Goal: Transaction & Acquisition: Purchase product/service

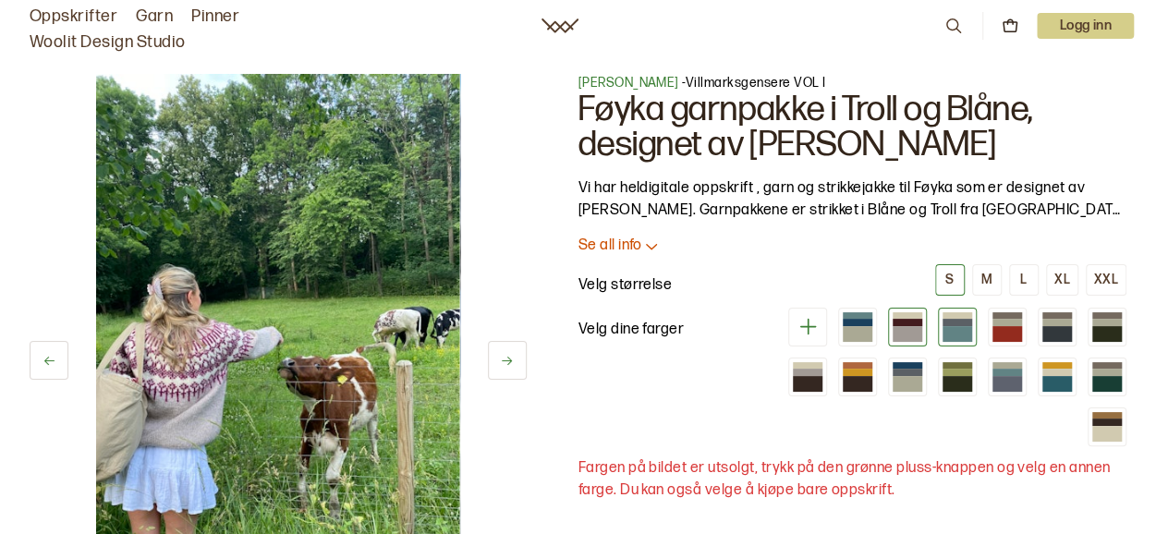
click at [959, 333] on div at bounding box center [958, 334] width 30 height 16
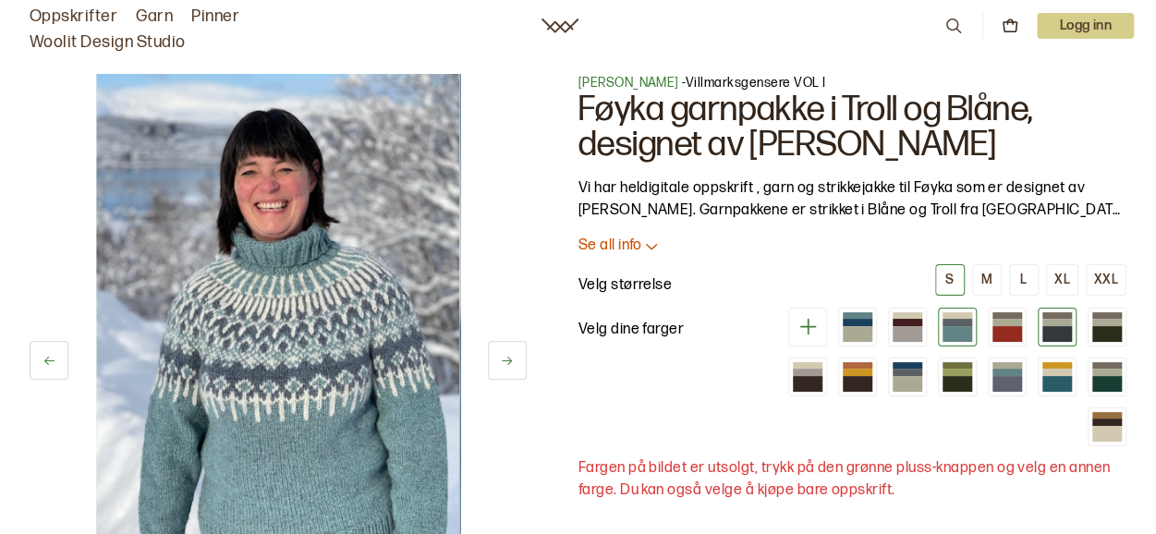
click at [1056, 324] on div at bounding box center [1058, 322] width 30 height 6
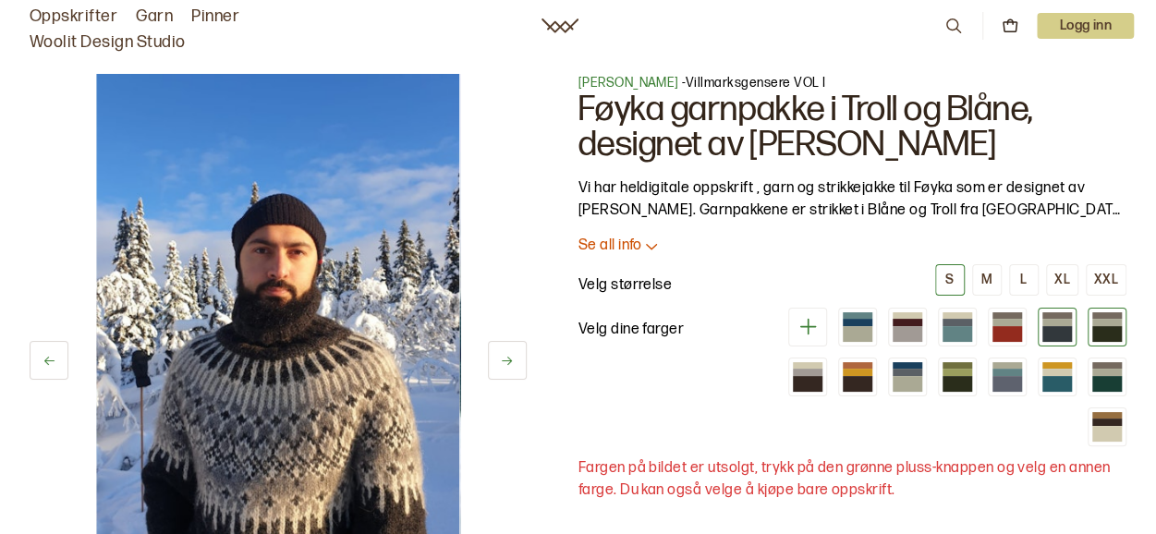
click at [1107, 334] on div at bounding box center [1108, 334] width 30 height 16
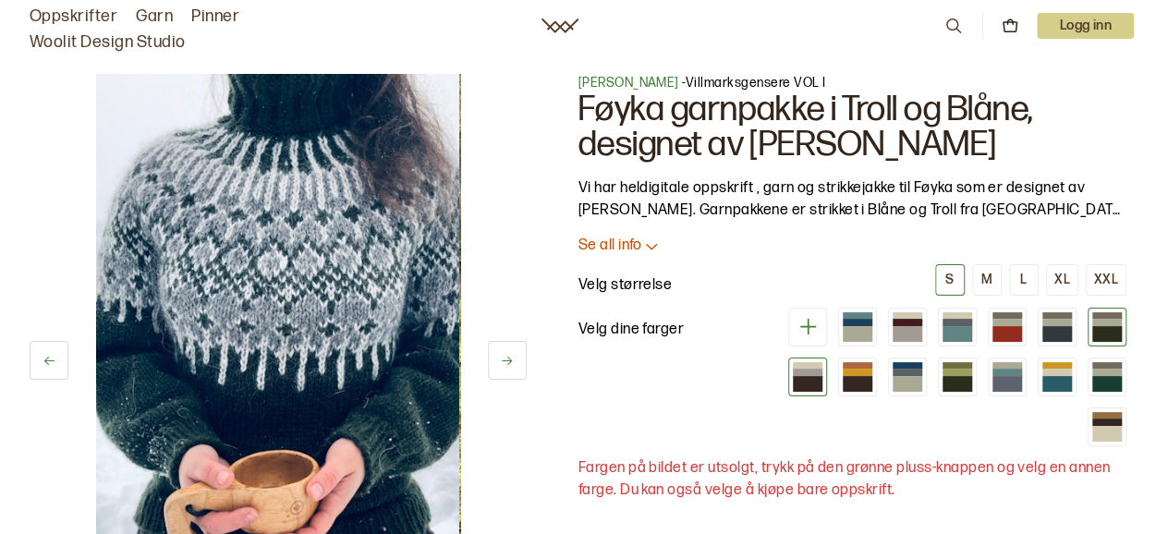
click at [814, 376] on div at bounding box center [808, 384] width 30 height 16
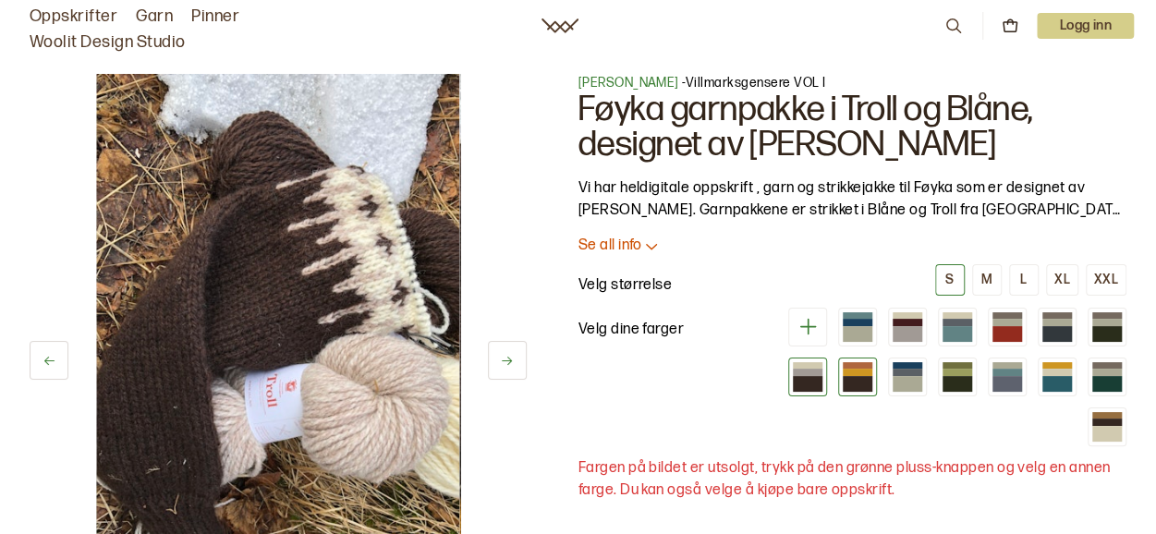
click at [859, 376] on div at bounding box center [858, 384] width 30 height 16
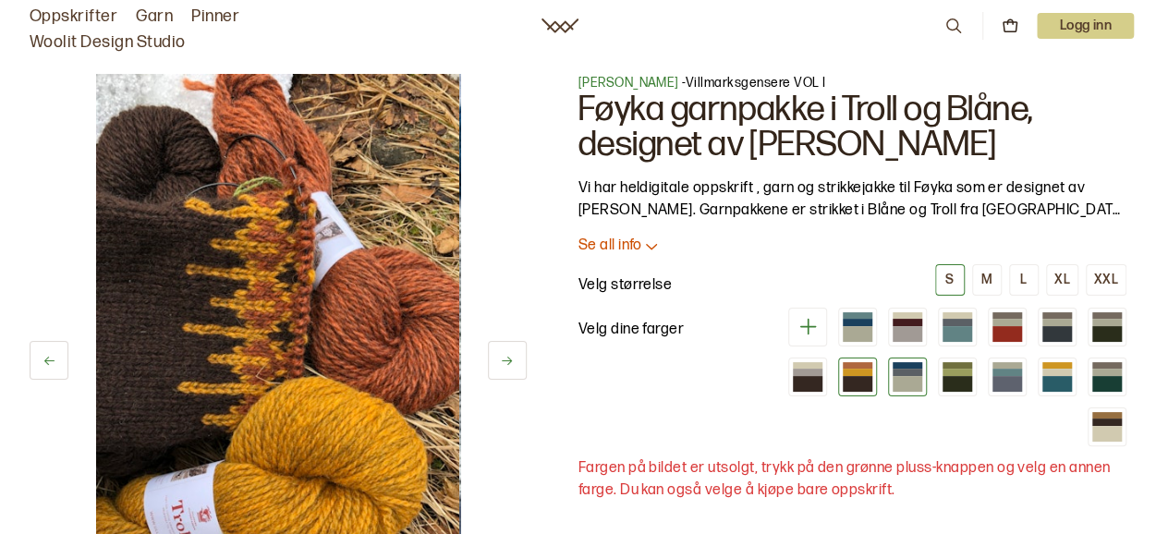
click at [912, 376] on div at bounding box center [908, 384] width 30 height 16
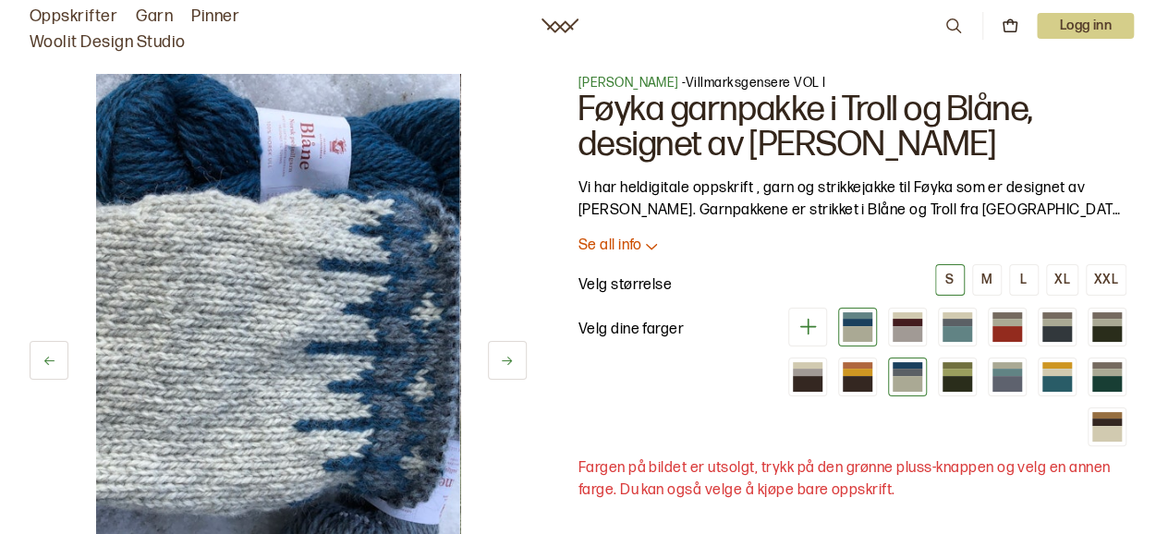
click at [868, 337] on div at bounding box center [858, 334] width 30 height 16
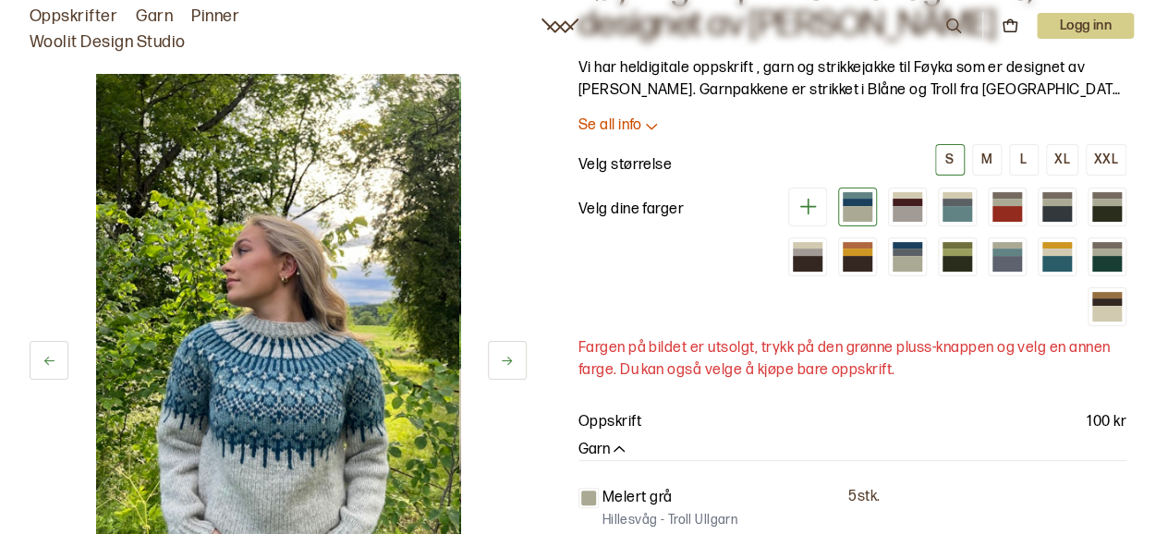
scroll to position [110, 0]
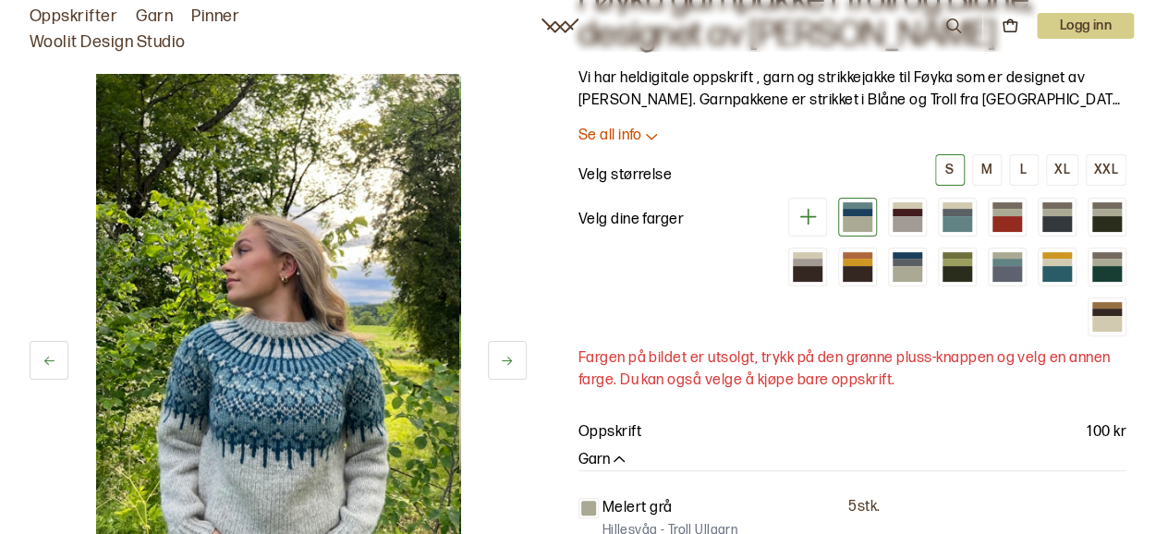
click at [810, 217] on icon at bounding box center [808, 216] width 23 height 23
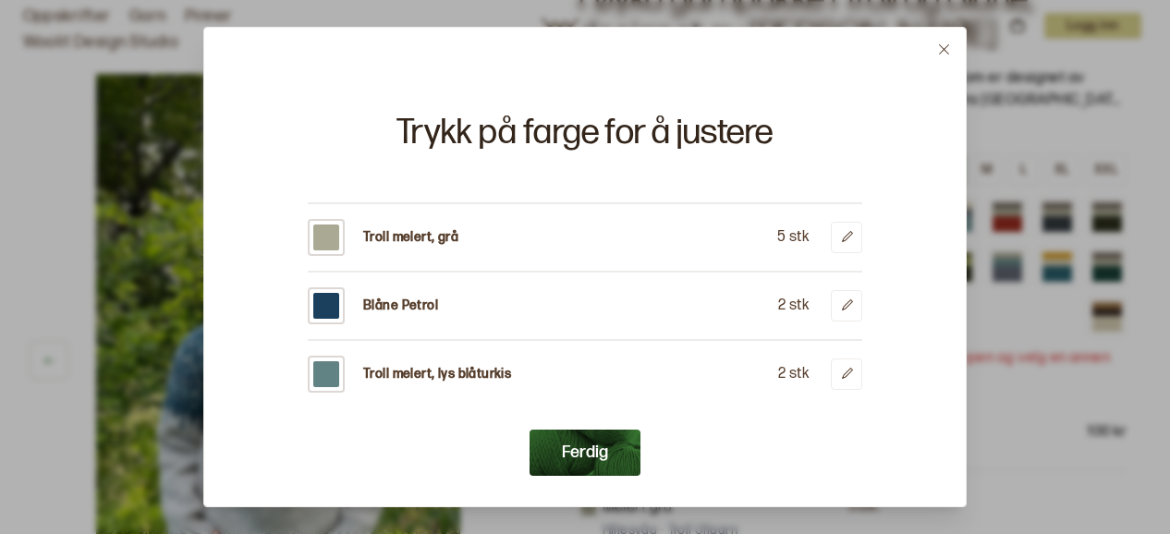
click at [591, 459] on button "Ferdig" at bounding box center [585, 453] width 111 height 46
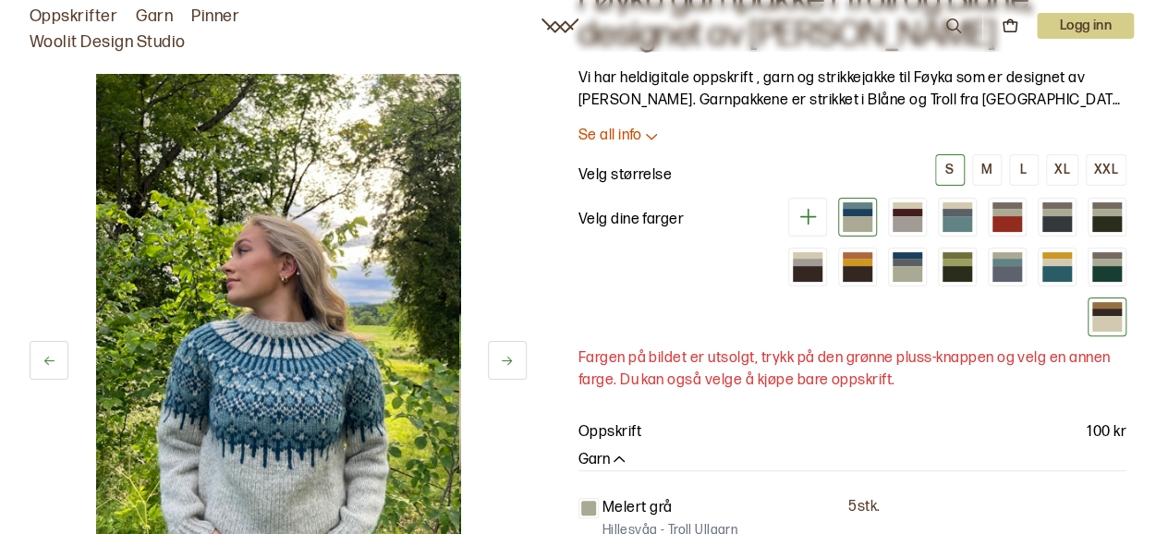
click at [1097, 318] on div at bounding box center [1108, 324] width 30 height 16
